Goal: Task Accomplishment & Management: Manage account settings

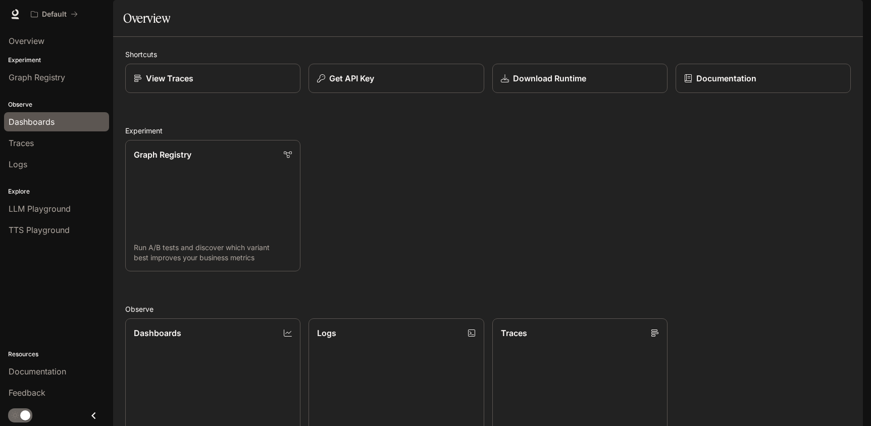
click at [45, 120] on span "Dashboards" at bounding box center [32, 122] width 46 height 12
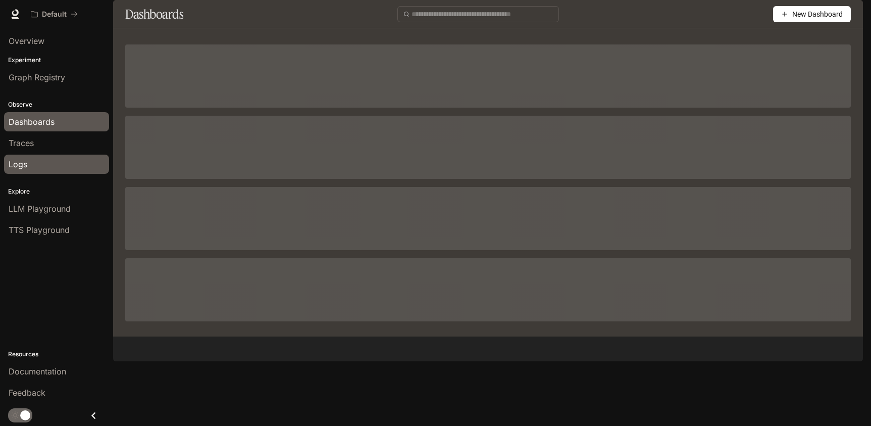
click at [32, 170] on link "Logs" at bounding box center [56, 163] width 105 height 19
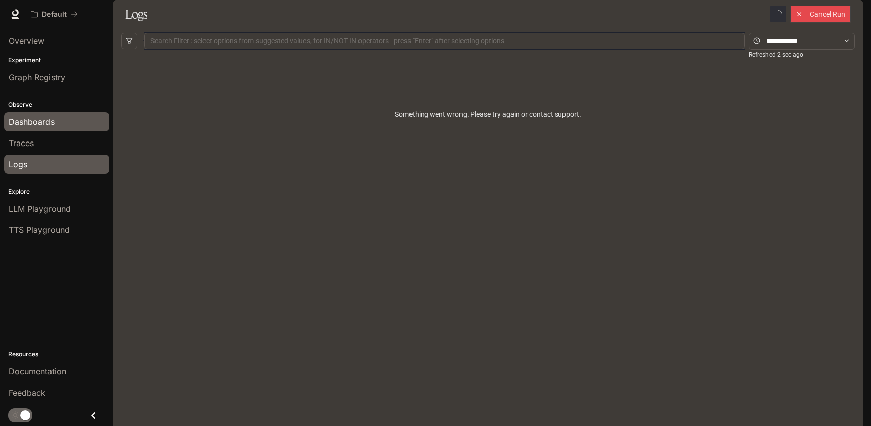
click at [58, 123] on div "Dashboards" at bounding box center [57, 122] width 96 height 12
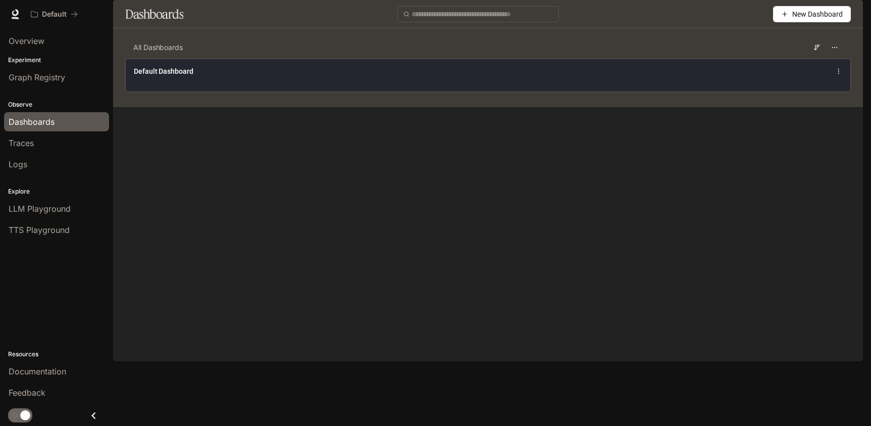
click at [423, 76] on div "Default Dashboard" at bounding box center [339, 71] width 411 height 10
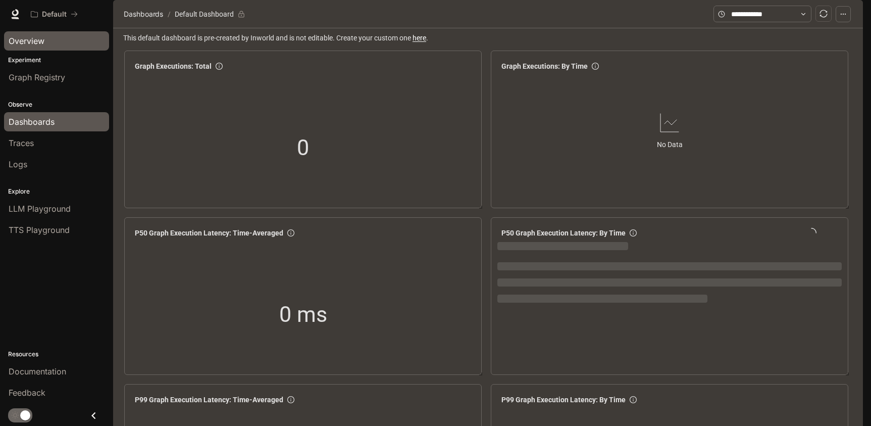
click at [36, 44] on span "Overview" at bounding box center [27, 41] width 36 height 12
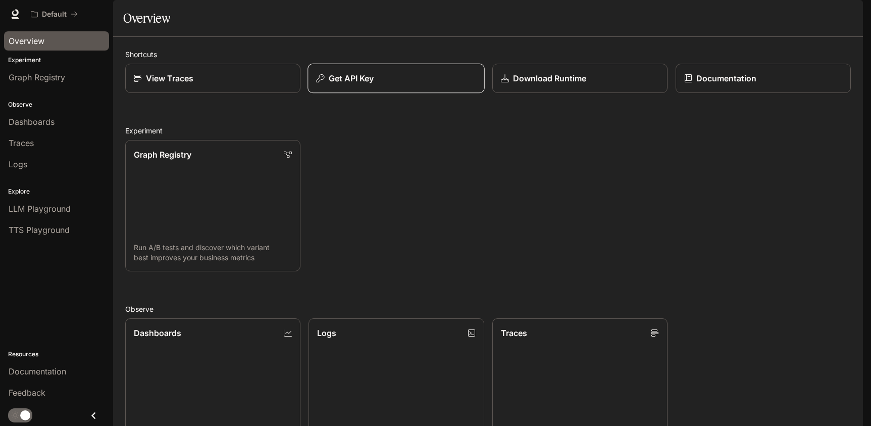
click at [358, 84] on p "Get API Key" at bounding box center [351, 78] width 45 height 12
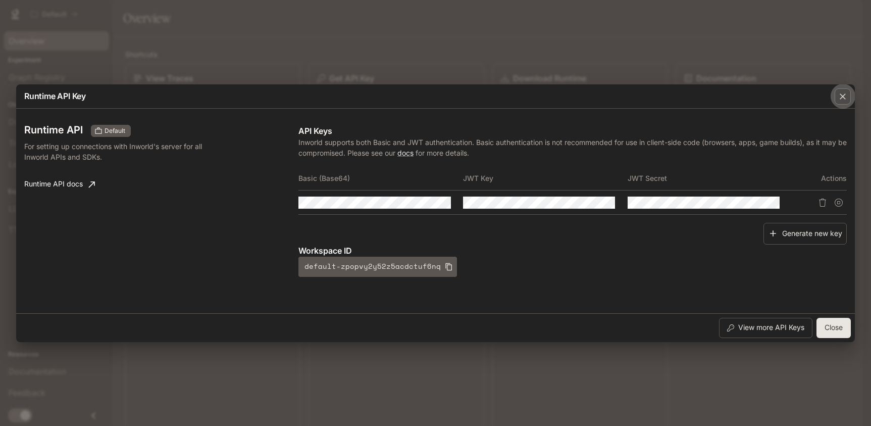
click at [849, 95] on div "button" at bounding box center [842, 96] width 16 height 16
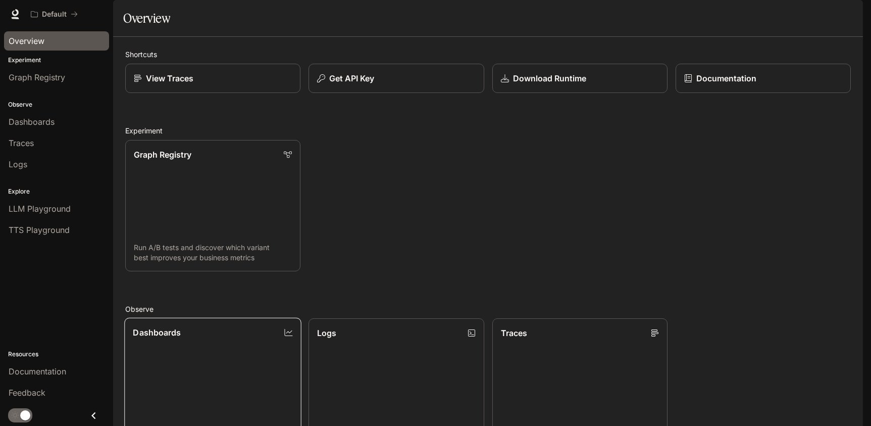
scroll to position [250, 0]
click at [12, 15] on icon at bounding box center [15, 14] width 10 height 10
click at [187, 84] on p "View Traces" at bounding box center [169, 78] width 48 height 12
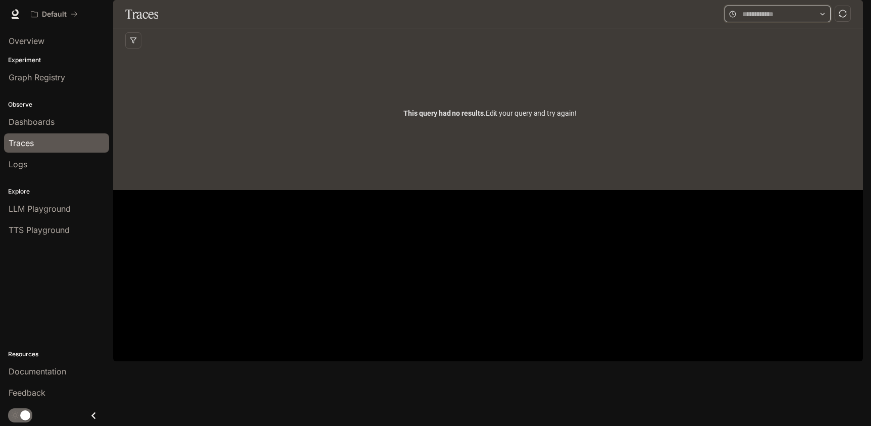
click at [742, 20] on input "text" at bounding box center [777, 14] width 71 height 11
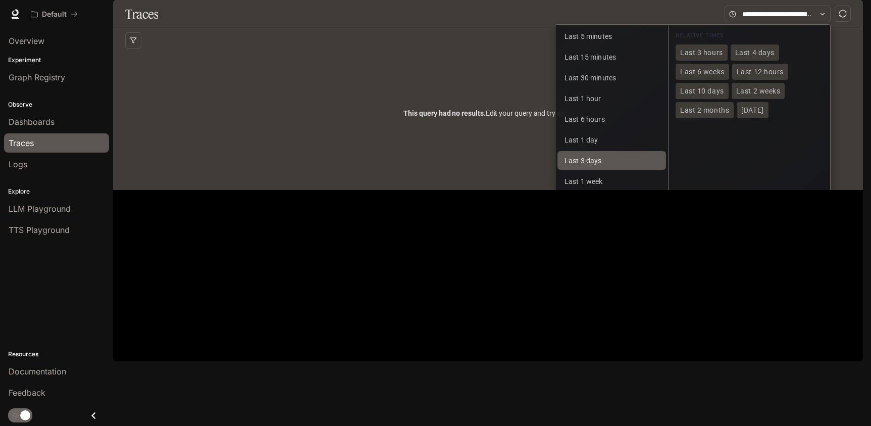
click at [603, 170] on button "Last 3 days" at bounding box center [611, 160] width 109 height 19
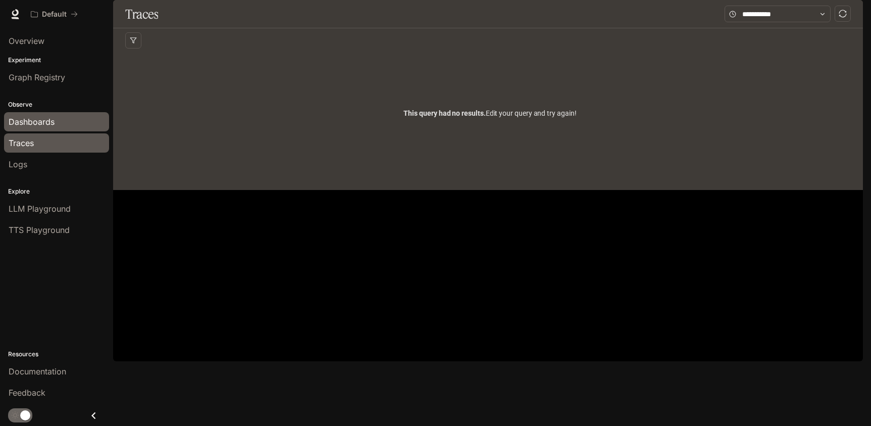
click at [40, 121] on span "Dashboards" at bounding box center [32, 122] width 46 height 12
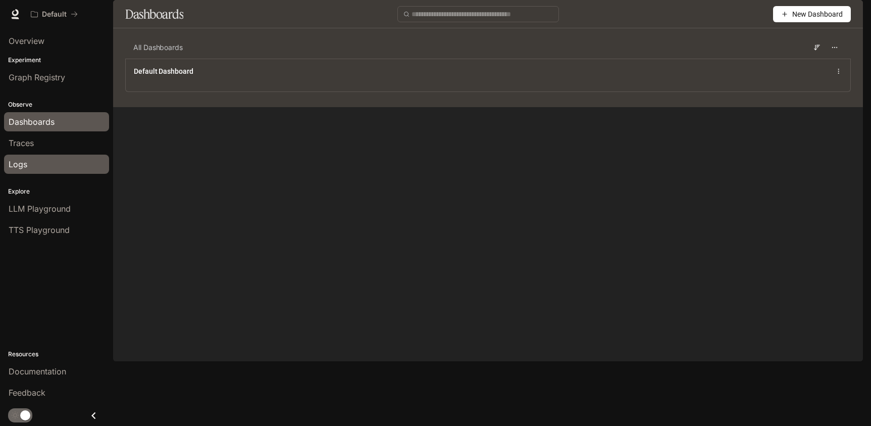
click at [36, 168] on div "Logs" at bounding box center [57, 164] width 96 height 12
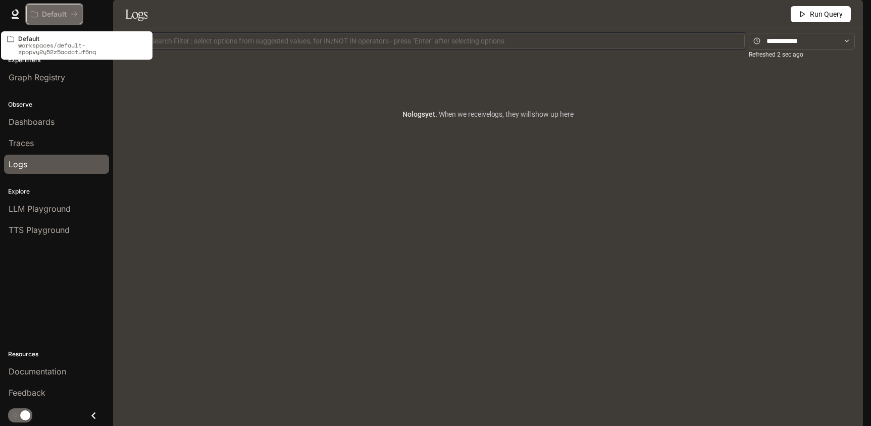
click at [44, 14] on p "Default" at bounding box center [54, 14] width 25 height 9
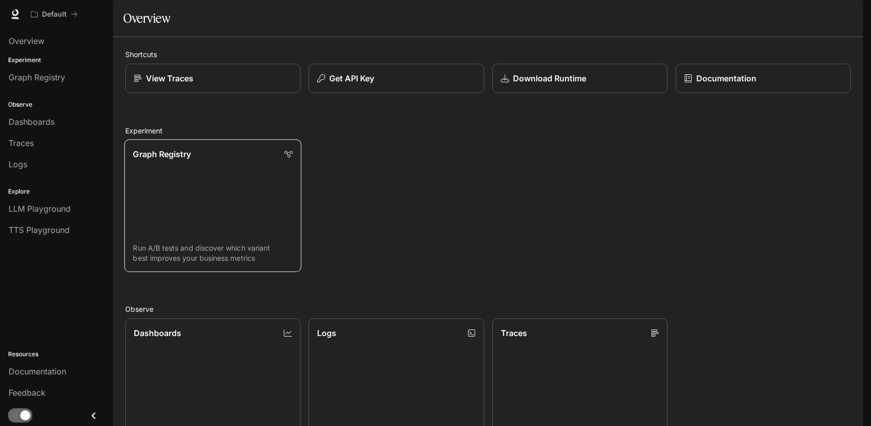
scroll to position [250, 0]
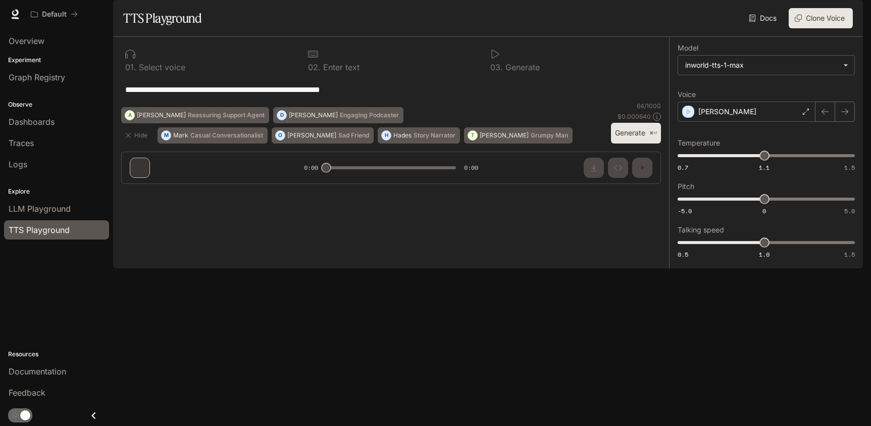
click at [796, 17] on span "Documentation" at bounding box center [802, 14] width 50 height 13
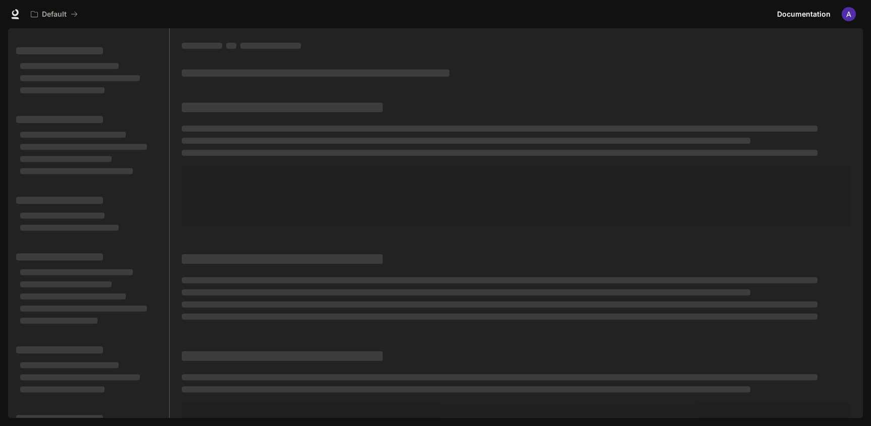
click at [866, 8] on div "Default Documentation Documentation" at bounding box center [435, 14] width 871 height 28
click at [851, 8] on img "button" at bounding box center [848, 14] width 14 height 14
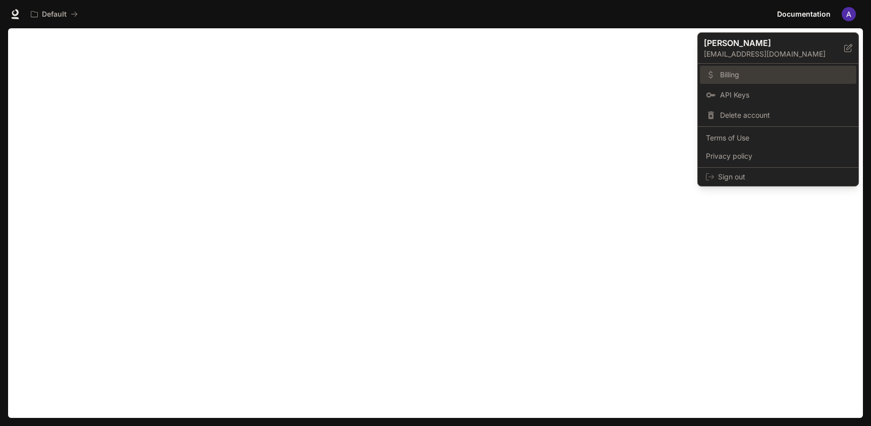
click at [747, 75] on span "Billing" at bounding box center [785, 75] width 130 height 10
